Goal: Task Accomplishment & Management: Use online tool/utility

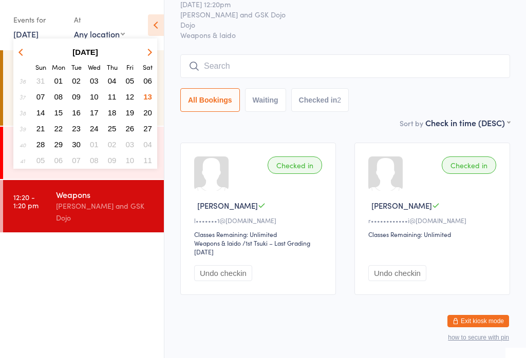
click at [145, 98] on span "13" at bounding box center [147, 96] width 9 height 9
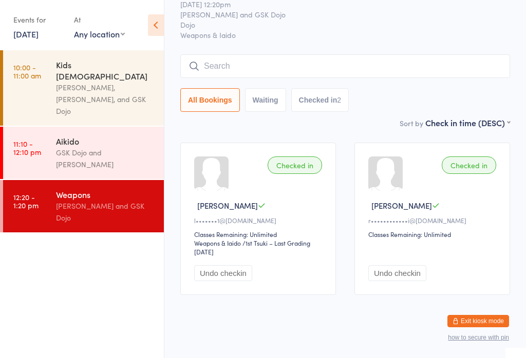
click at [27, 40] on link "[DATE]" at bounding box center [25, 33] width 25 height 11
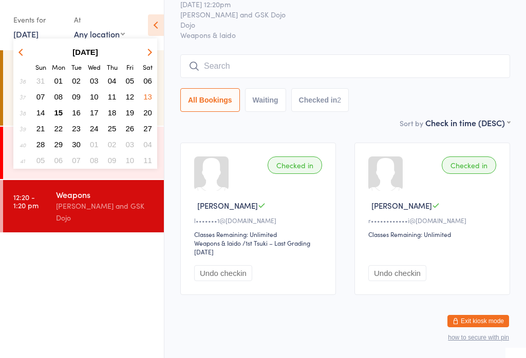
click at [59, 108] on span "15" at bounding box center [58, 112] width 9 height 9
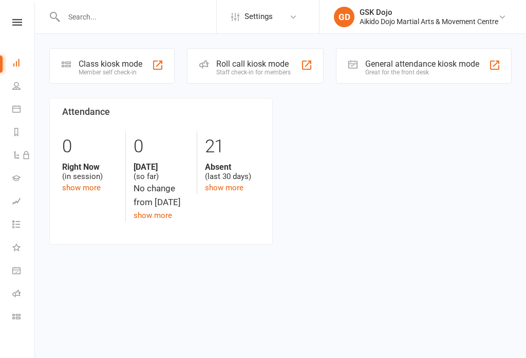
click at [94, 61] on div "Class kiosk mode" at bounding box center [111, 64] width 64 height 10
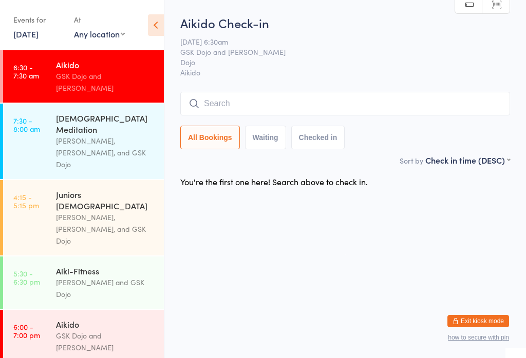
click at [274, 98] on input "search" at bounding box center [345, 104] width 330 height 24
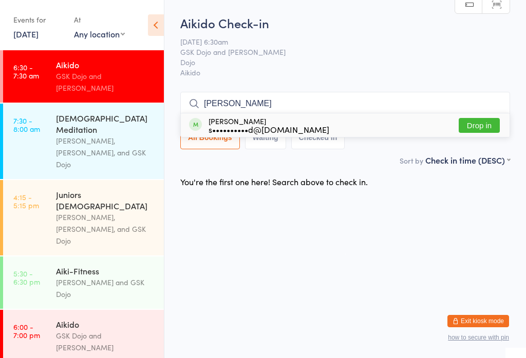
type input "Guadalup"
click at [315, 113] on div "Guadalupe Cincunegui s••••••••••d@gmail.com Drop in" at bounding box center [345, 125] width 328 height 24
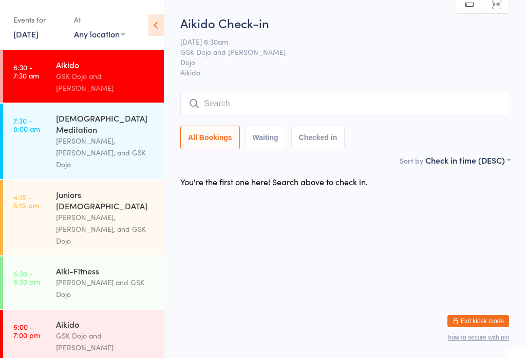
scroll to position [0, 0]
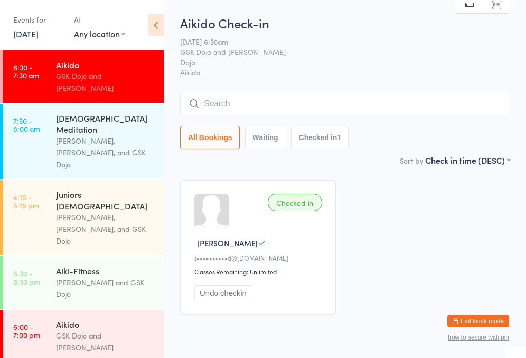
click at [261, 94] on input "search" at bounding box center [345, 104] width 330 height 24
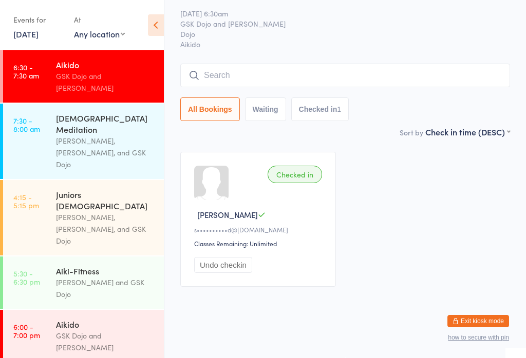
scroll to position [93, 0]
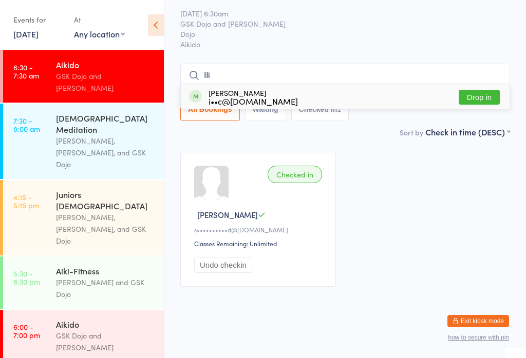
type input "Ili"
click at [475, 90] on button "Drop in" at bounding box center [478, 97] width 41 height 15
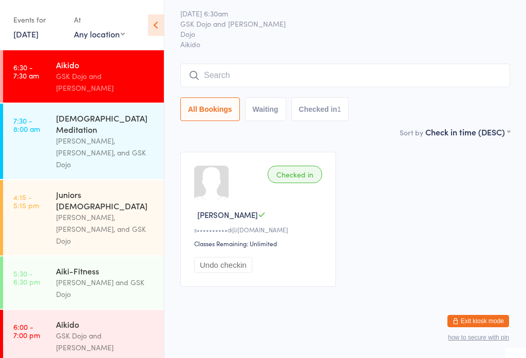
scroll to position [37, 0]
